Goal: Task Accomplishment & Management: Manage account settings

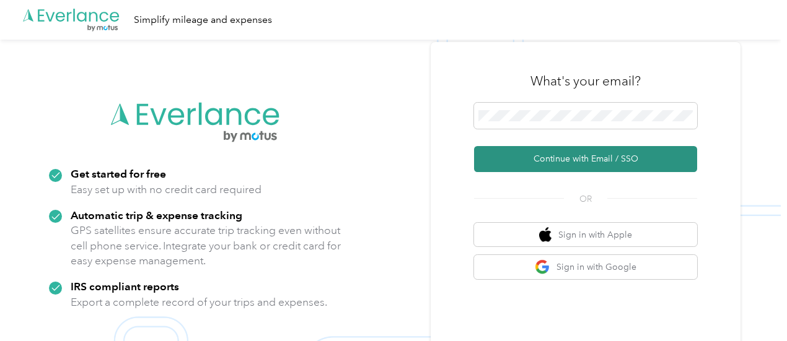
click at [582, 156] on button "Continue with Email / SSO" at bounding box center [585, 159] width 223 height 26
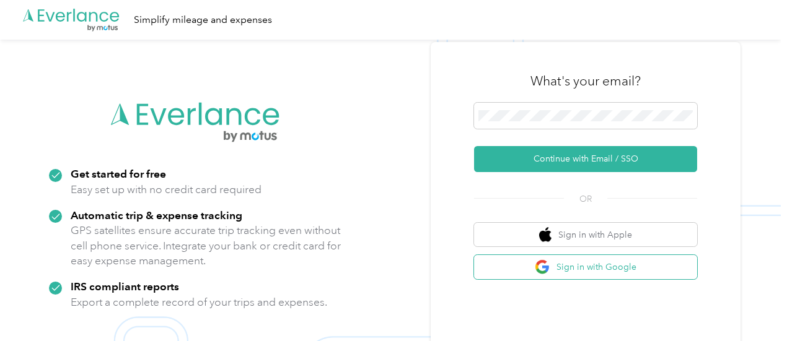
scroll to position [40, 0]
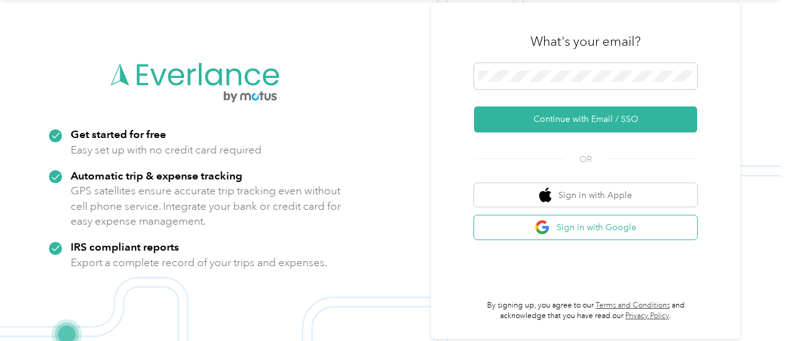
click at [610, 230] on button "Sign in with Google" at bounding box center [585, 228] width 223 height 24
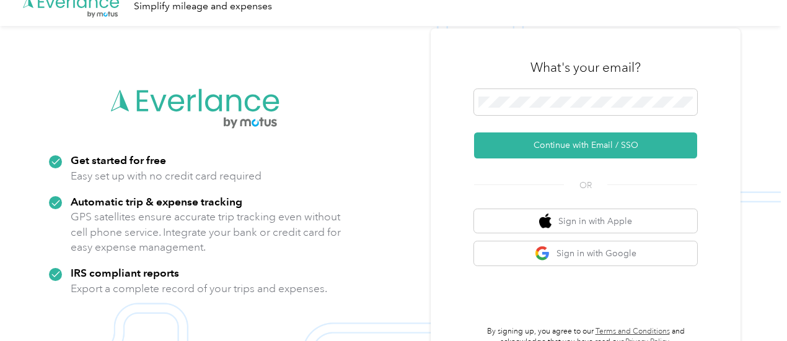
scroll to position [0, 0]
